Goal: Check status: Check status

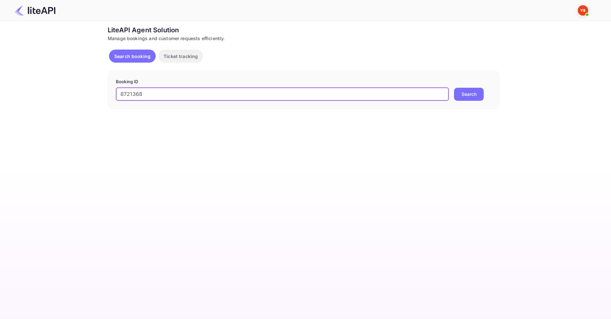
type input "8721368"
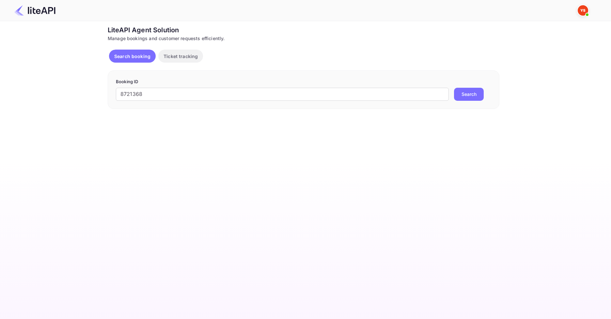
click at [475, 89] on button "Search" at bounding box center [469, 94] width 30 height 13
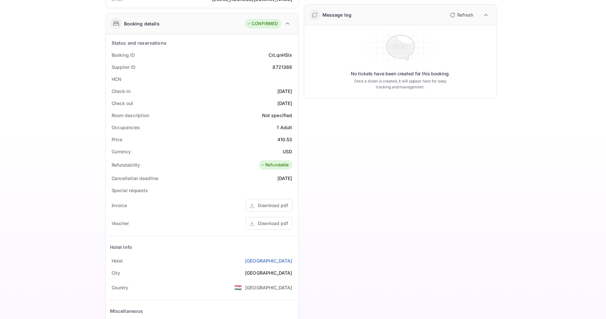
scroll to position [131, 0]
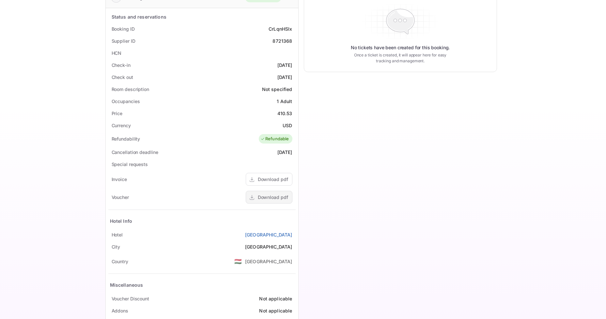
click at [268, 191] on div "Download pdf" at bounding box center [269, 197] width 47 height 13
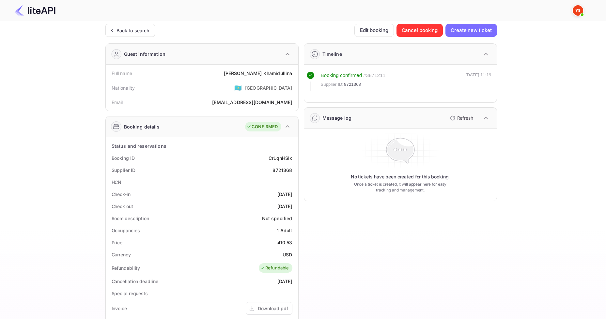
scroll to position [0, 0]
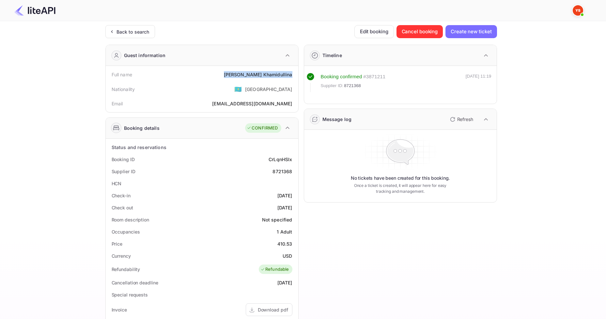
drag, startPoint x: 244, startPoint y: 75, endPoint x: 292, endPoint y: 73, distance: 49.0
click at [292, 73] on div "Full name [PERSON_NAME]" at bounding box center [201, 75] width 187 height 12
copy div "[PERSON_NAME]"
click at [300, 168] on div "Timeline Booking confirmed # 3871211 Supplier ID: 8721368 [DATE] 11:19 Message …" at bounding box center [398, 253] width 198 height 428
drag, startPoint x: 275, startPoint y: 242, endPoint x: 293, endPoint y: 242, distance: 18.6
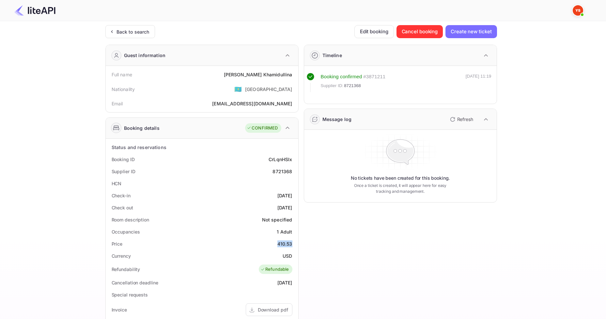
click at [293, 242] on div "Price 410.53" at bounding box center [201, 244] width 187 height 12
copy div "410.53"
